Goal: Information Seeking & Learning: Learn about a topic

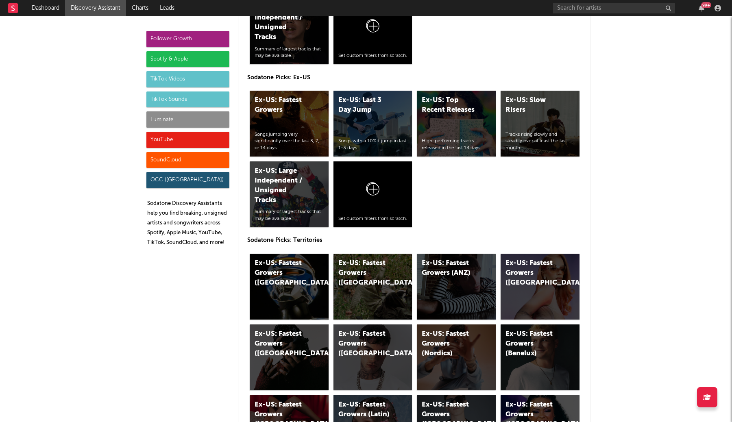
scroll to position [3886, 0]
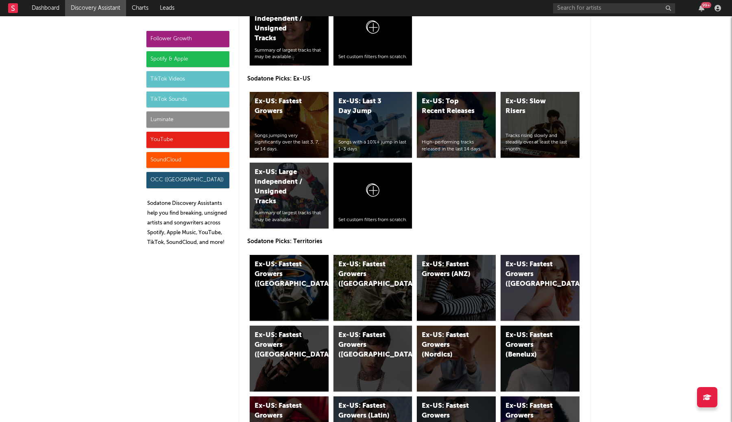
click at [203, 58] on div "Spotify & Apple" at bounding box center [187, 59] width 83 height 16
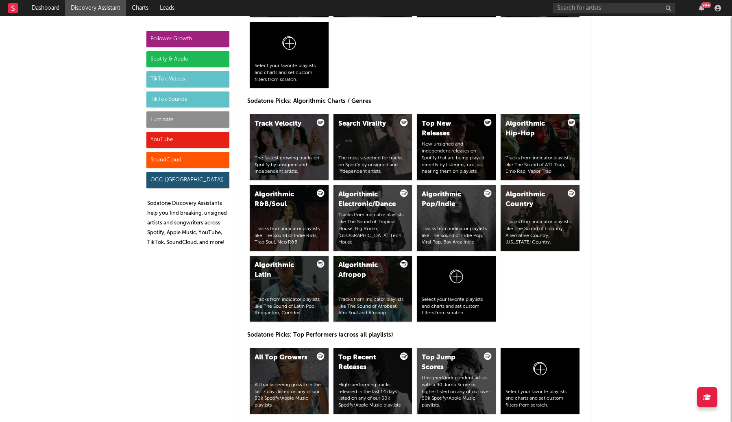
scroll to position [812, 0]
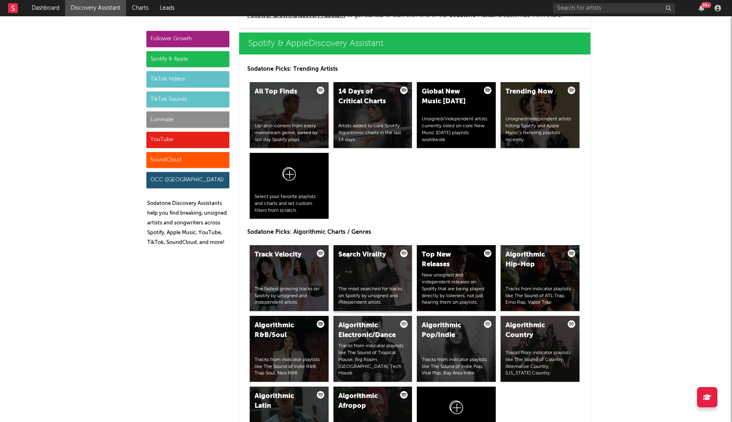
click at [387, 276] on div "Search Virality The most searched for tracks on Spotify by unsigned and indepen…" at bounding box center [372, 278] width 79 height 66
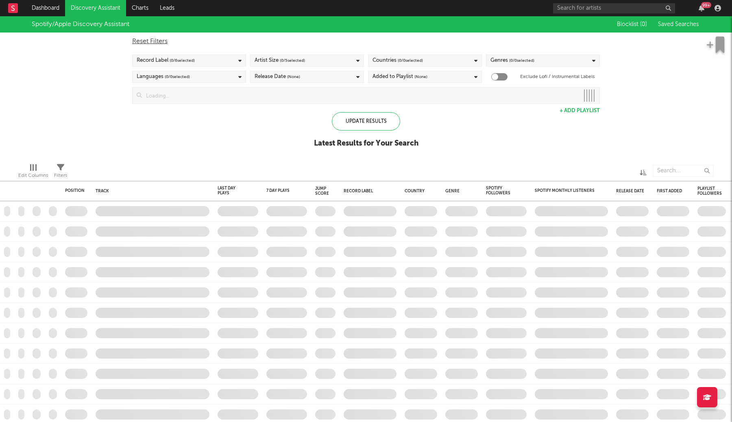
checkbox input "true"
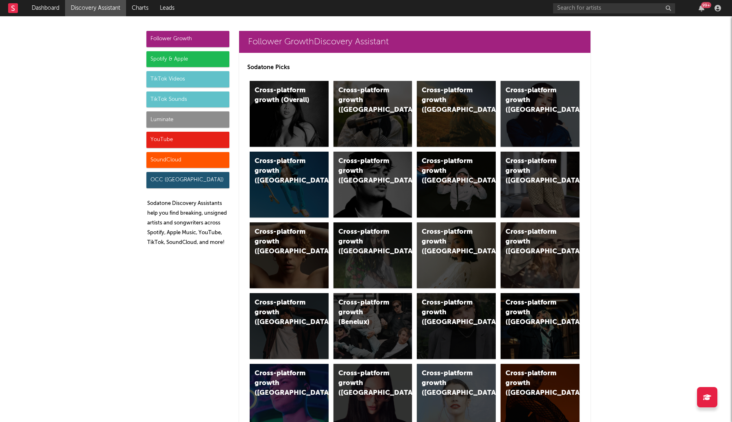
click at [215, 60] on div "Spotify & Apple" at bounding box center [187, 59] width 83 height 16
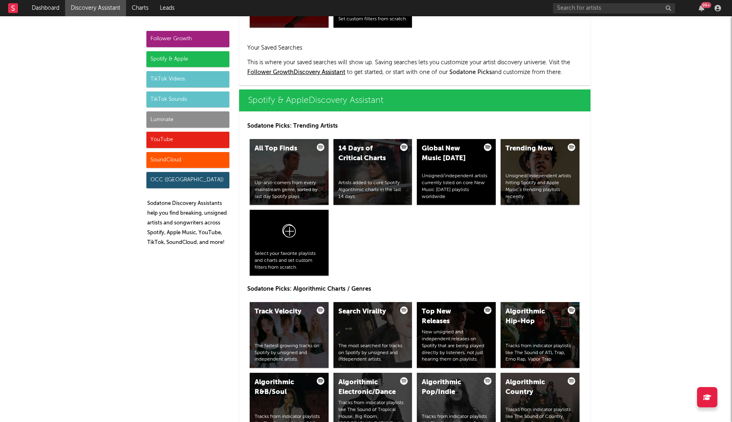
scroll to position [812, 0]
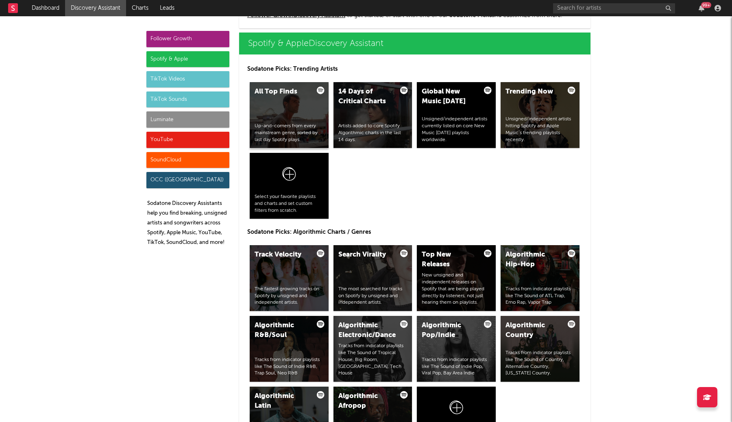
click at [311, 138] on div "Up-and-comers from every mainstream genre, sorted by last day Spotify plays." at bounding box center [288, 133] width 69 height 20
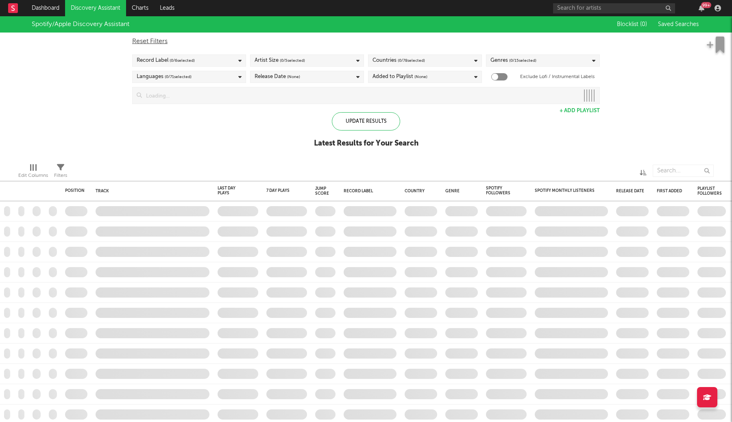
checkbox input "true"
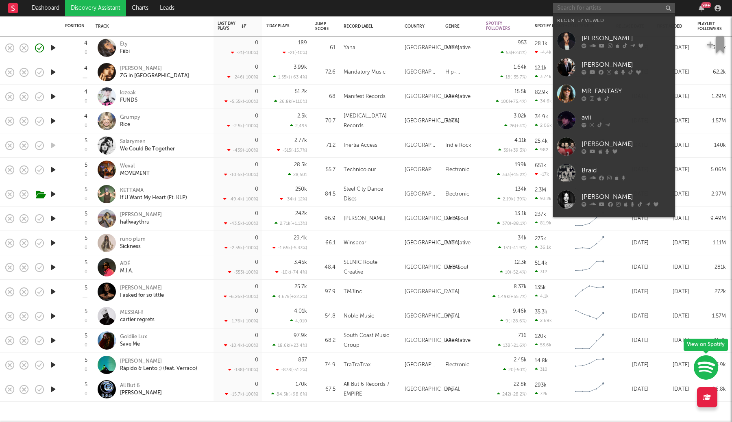
click at [599, 11] on input "text" at bounding box center [614, 8] width 122 height 10
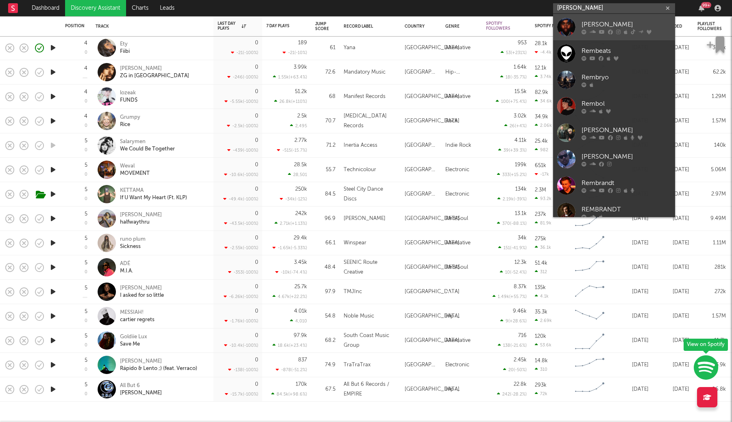
type input "[PERSON_NAME]"
click at [599, 26] on div "[PERSON_NAME]" at bounding box center [625, 25] width 89 height 10
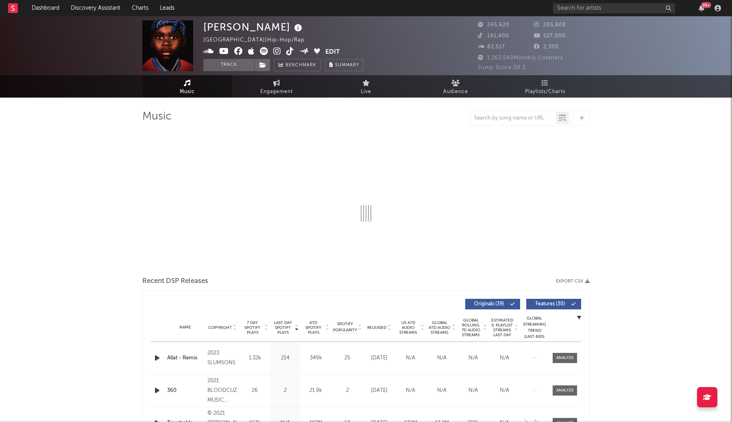
select select "6m"
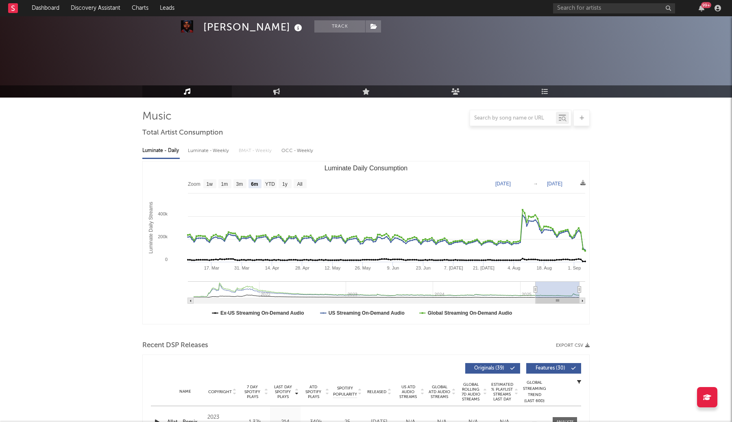
select select "6m"
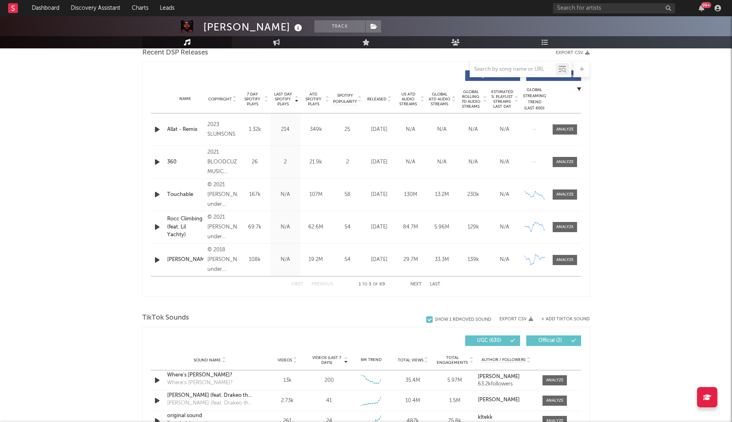
scroll to position [264, 0]
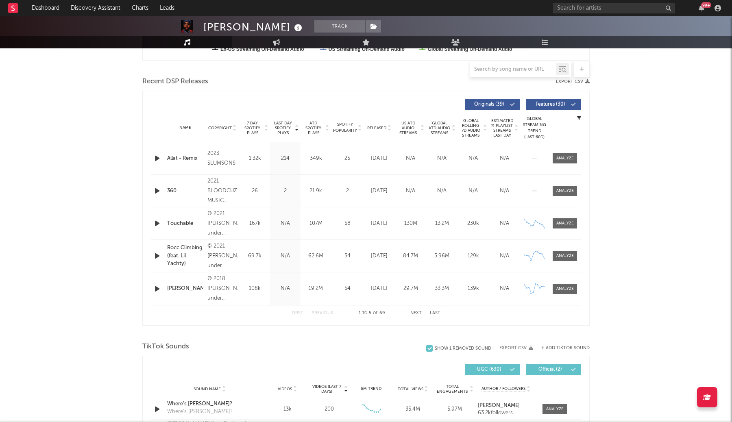
click at [416, 314] on button "Next" at bounding box center [415, 313] width 11 height 4
click at [317, 313] on button "Previous" at bounding box center [322, 313] width 22 height 4
click at [414, 313] on button "Next" at bounding box center [415, 313] width 11 height 4
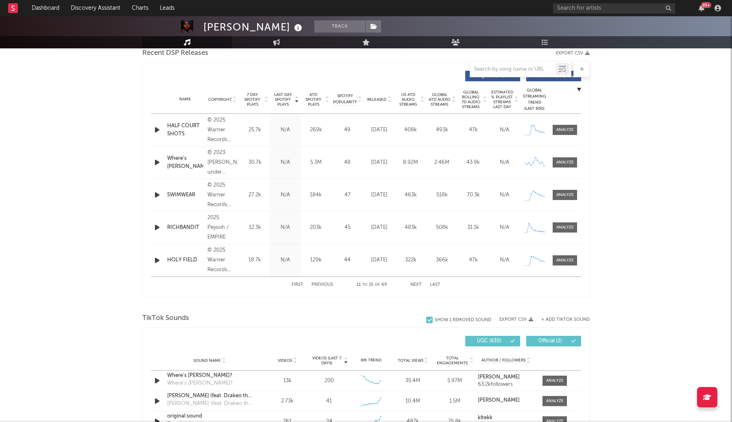
scroll to position [298, 0]
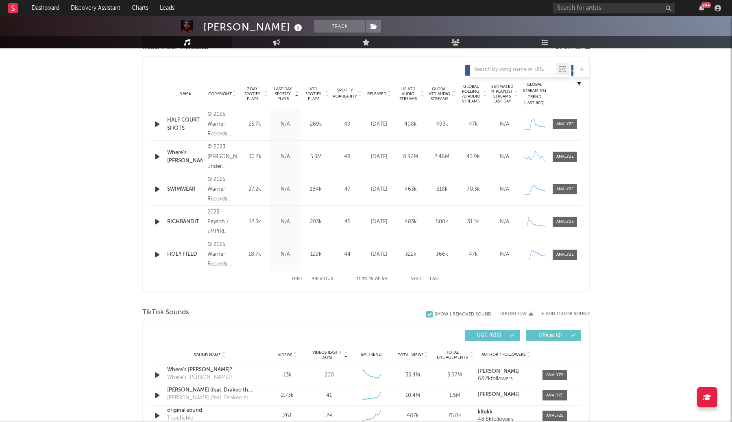
click at [413, 279] on button "Next" at bounding box center [415, 279] width 11 height 4
click at [414, 280] on button "Next" at bounding box center [415, 279] width 11 height 4
click at [417, 281] on div "First Previous 21 to 25 of 69 Next Last" at bounding box center [365, 279] width 149 height 16
click at [417, 277] on button "Next" at bounding box center [415, 279] width 11 height 4
click at [415, 278] on button "Next" at bounding box center [415, 279] width 11 height 4
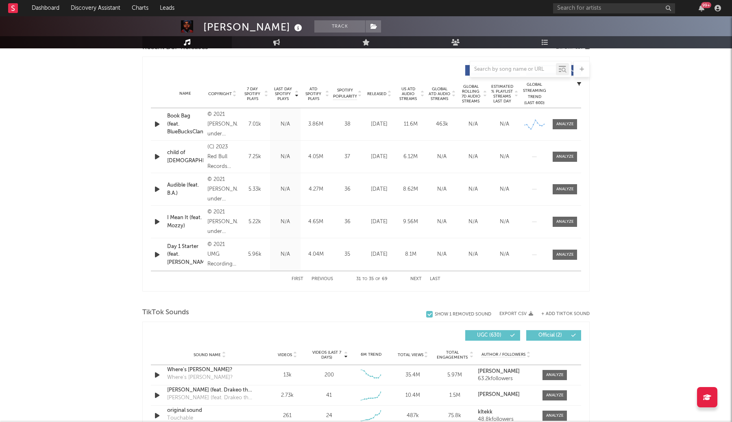
click at [414, 277] on button "Next" at bounding box center [415, 279] width 11 height 4
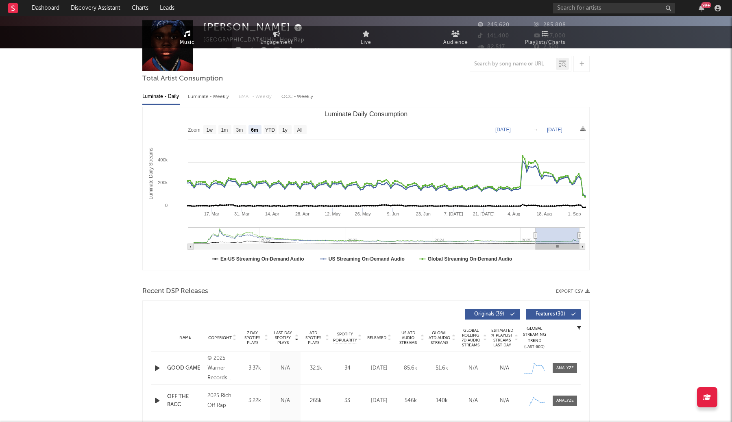
scroll to position [0, 0]
